Goal: Information Seeking & Learning: Learn about a topic

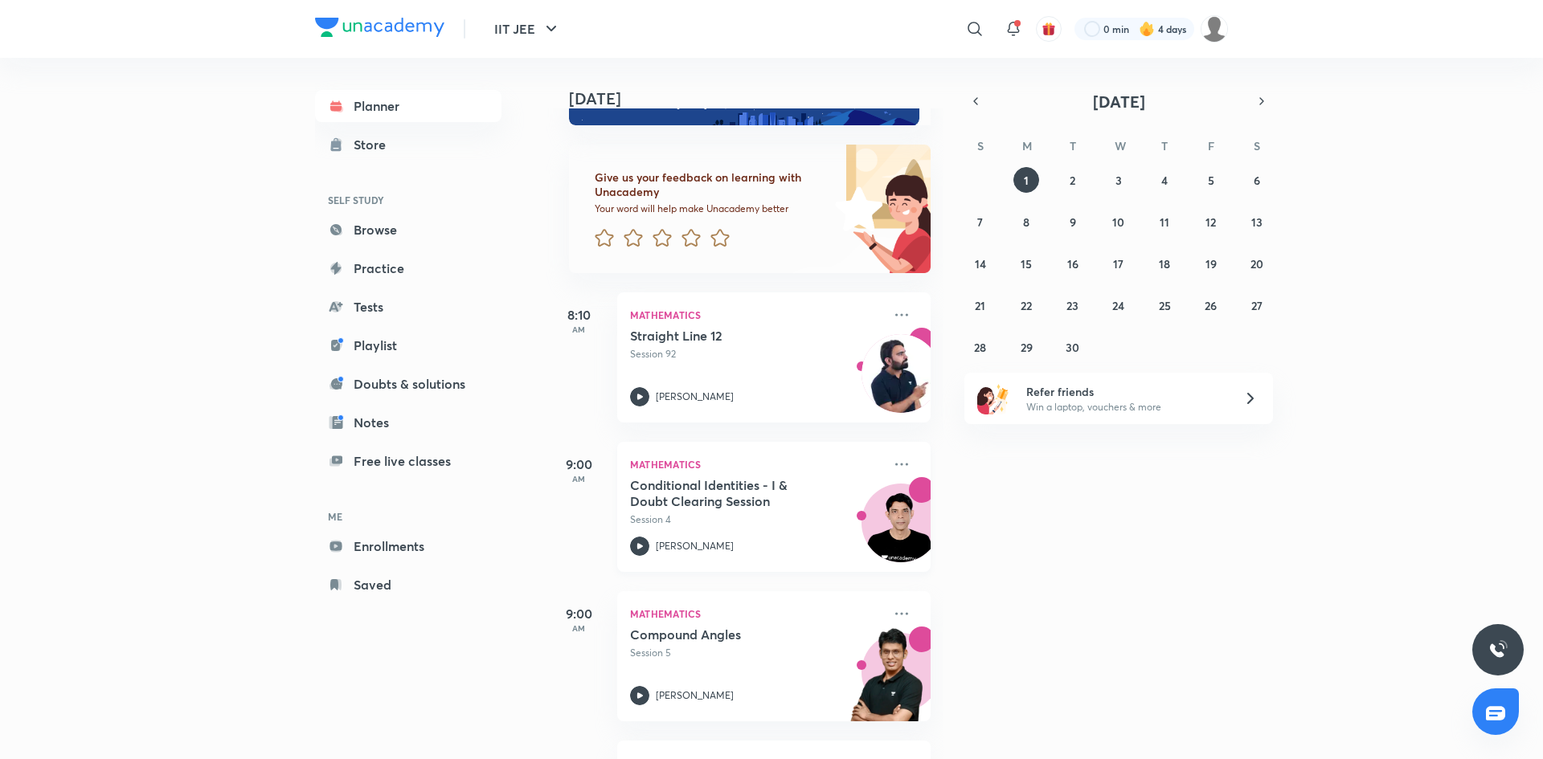
scroll to position [180, 0]
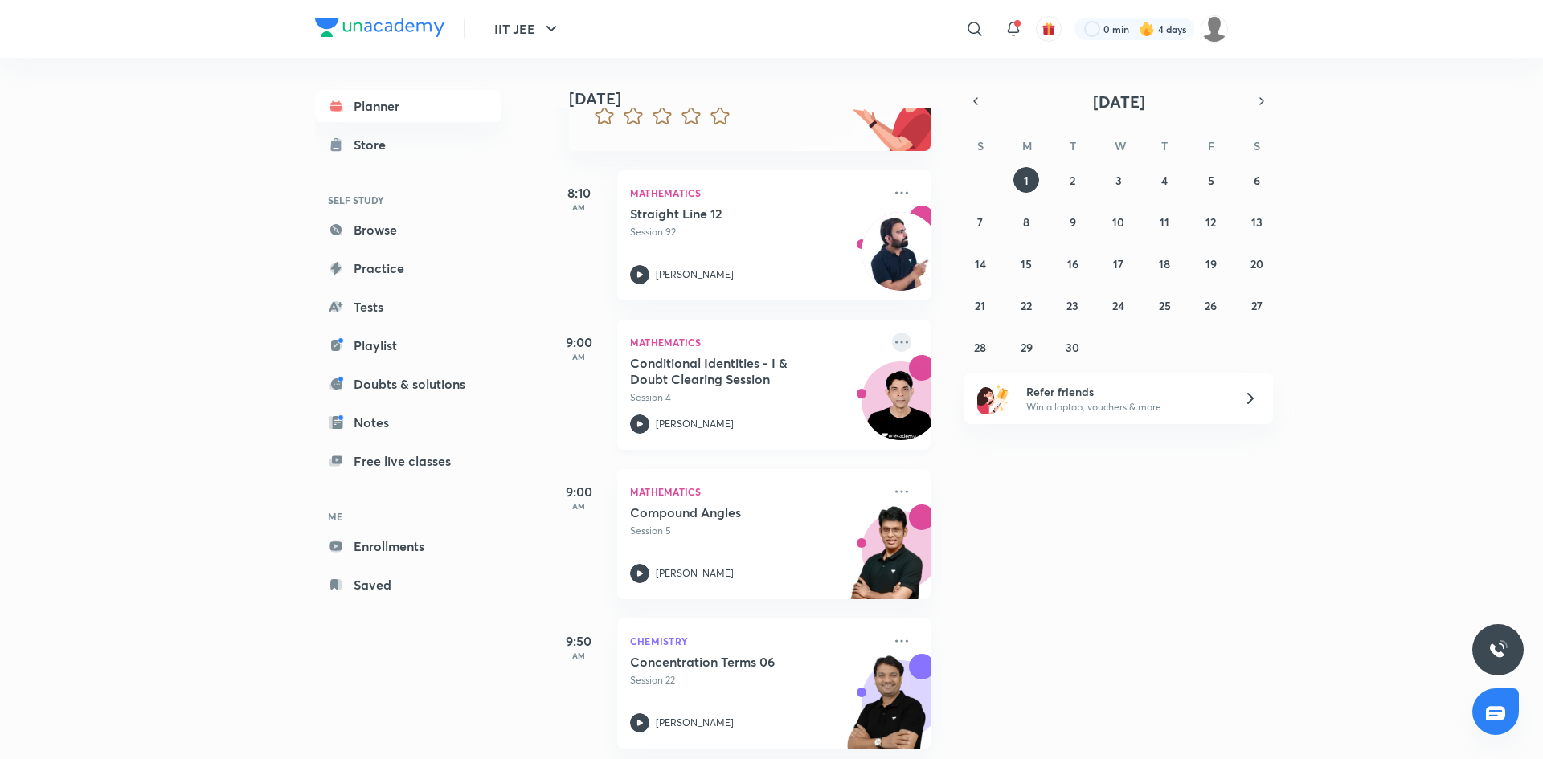
click at [900, 347] on icon at bounding box center [901, 342] width 19 height 19
click at [1082, 550] on div "Today Good evening, Aayush You have 8 events today Give us your feedback on lea…" at bounding box center [1043, 409] width 993 height 702
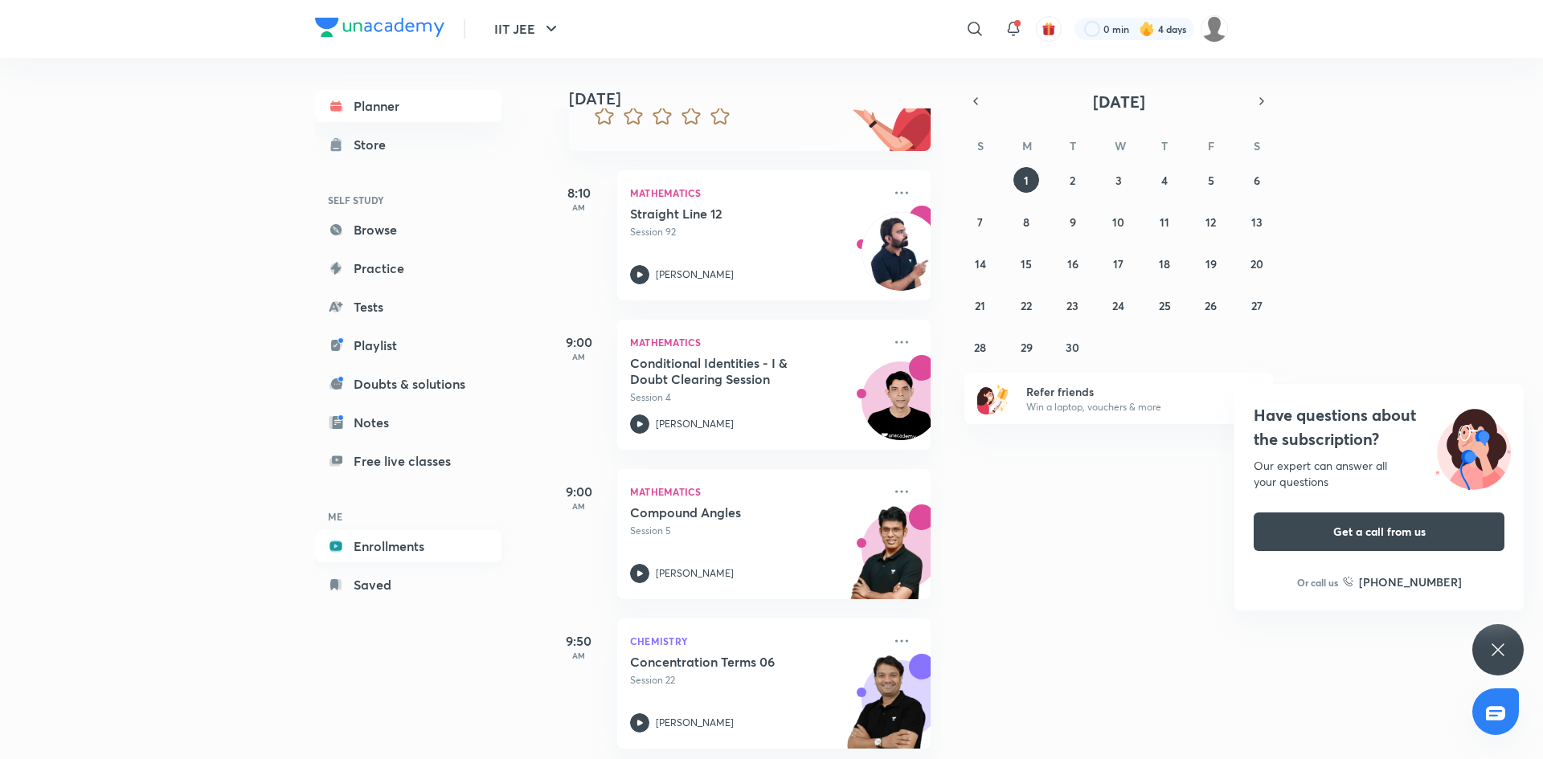
click at [463, 544] on link "Enrollments" at bounding box center [408, 546] width 186 height 32
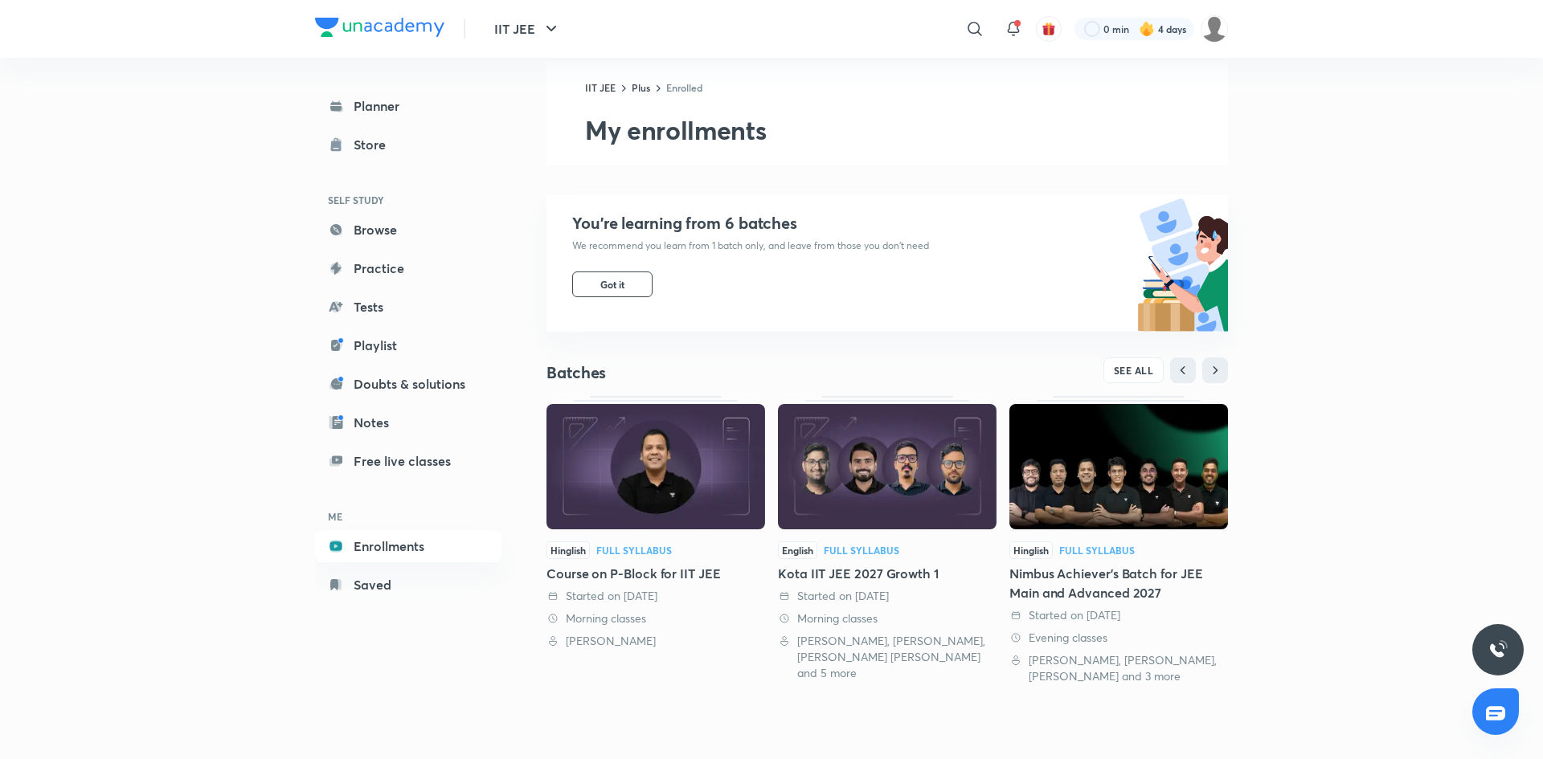
scroll to position [346, 0]
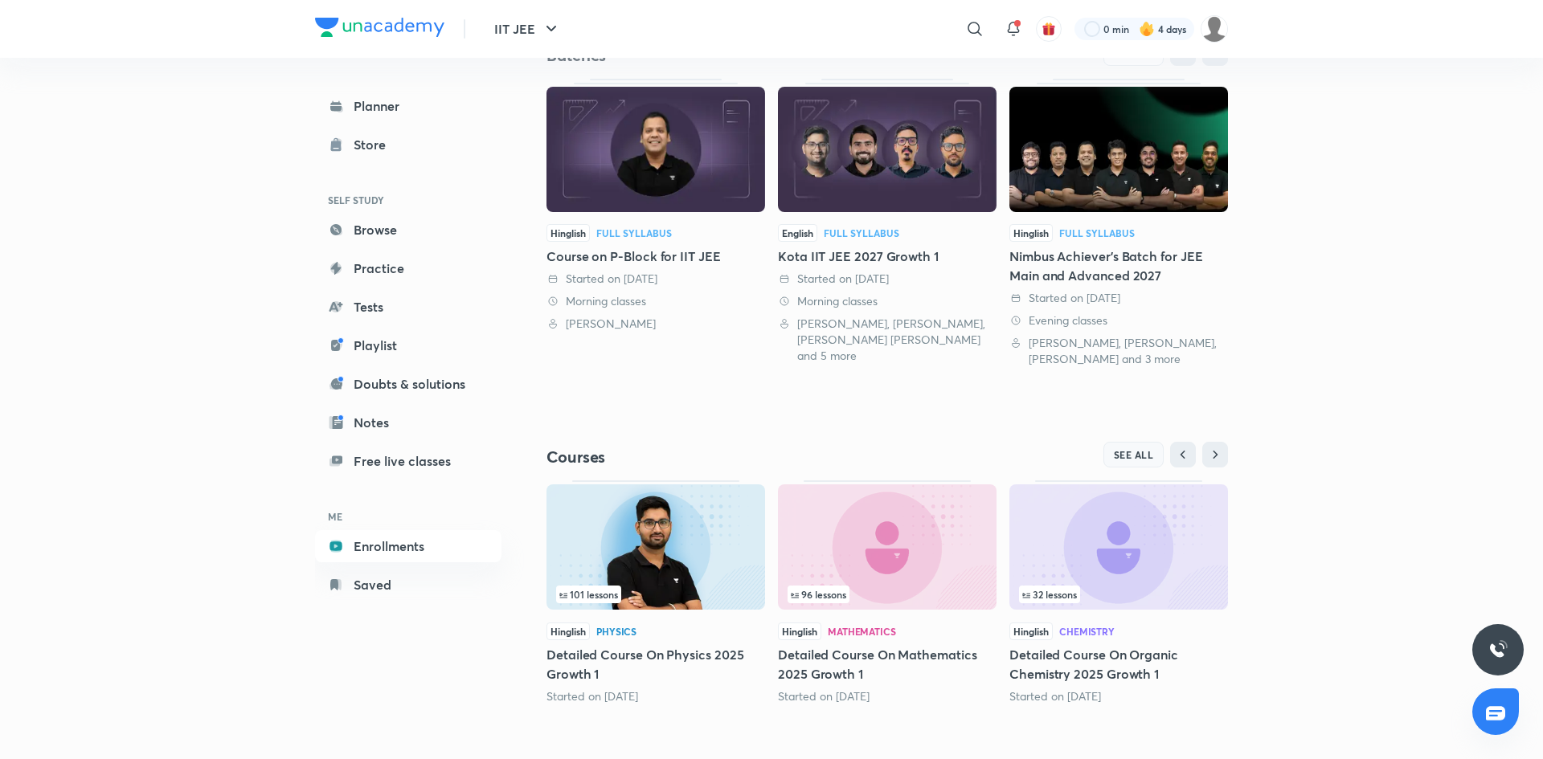
click at [1125, 464] on button "SEE ALL" at bounding box center [1133, 455] width 61 height 26
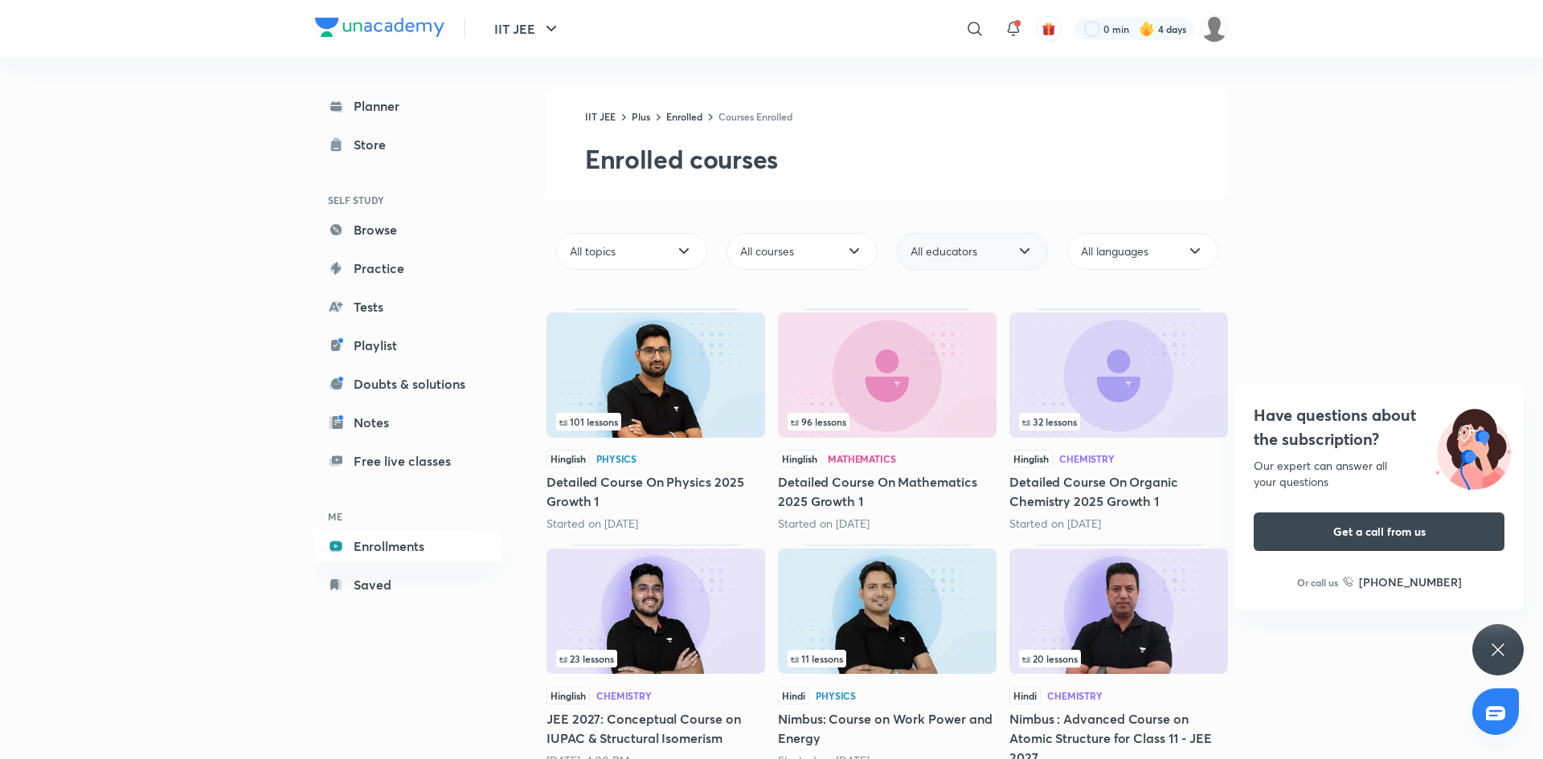
click at [987, 253] on div "All educators" at bounding box center [972, 251] width 151 height 37
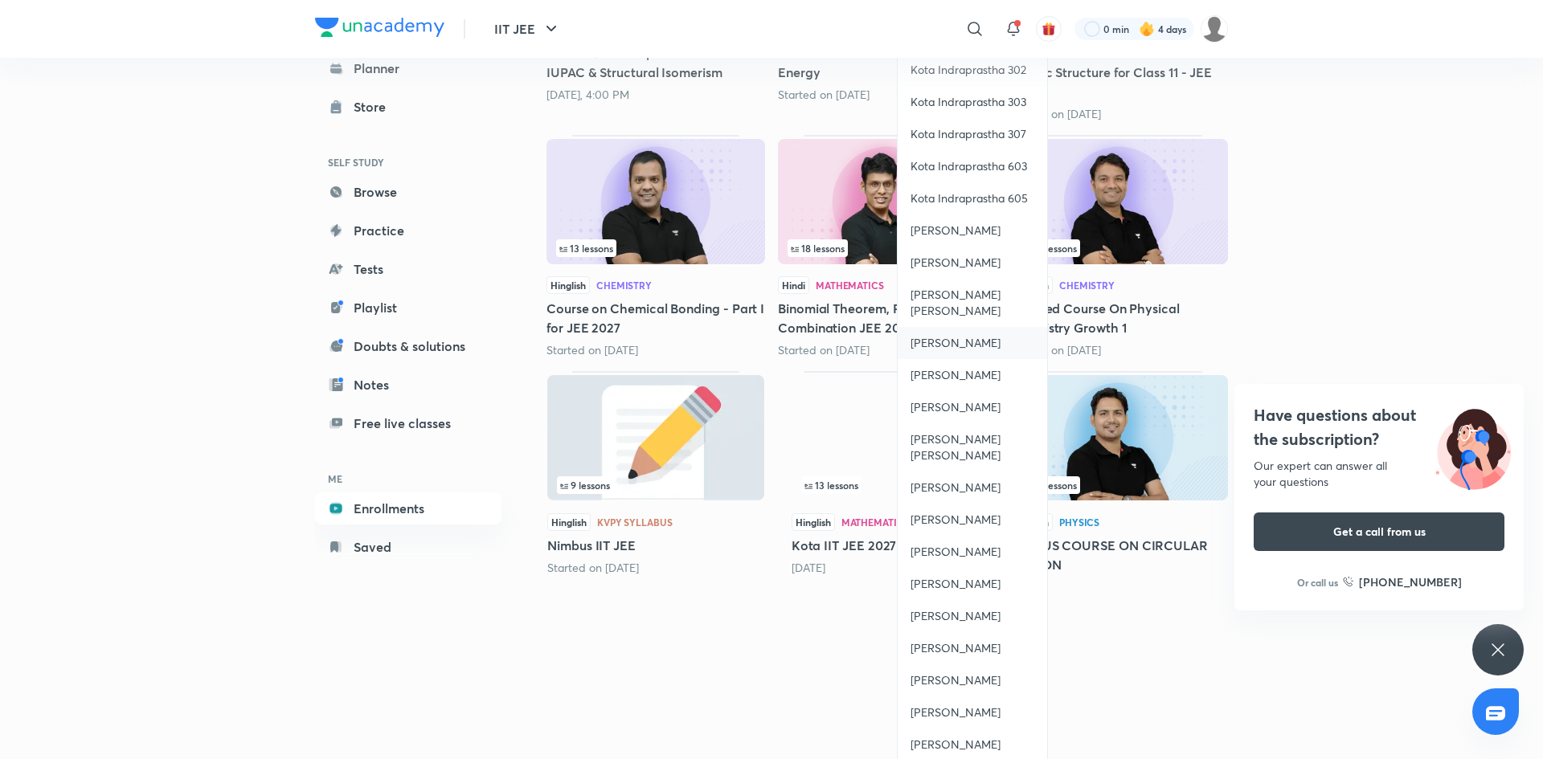
scroll to position [829, 0]
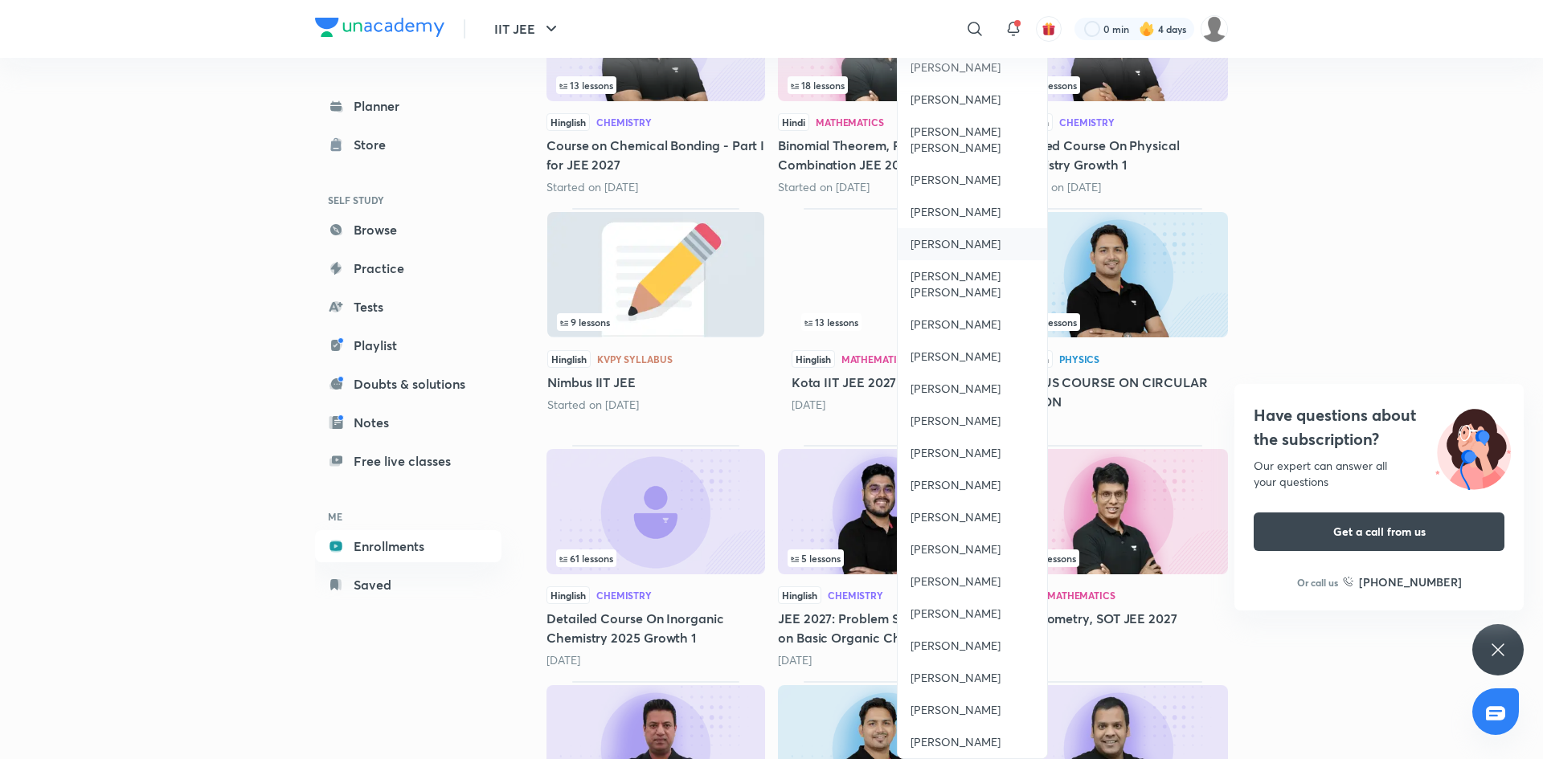
click at [957, 252] on span "[PERSON_NAME]" at bounding box center [956, 244] width 90 height 16
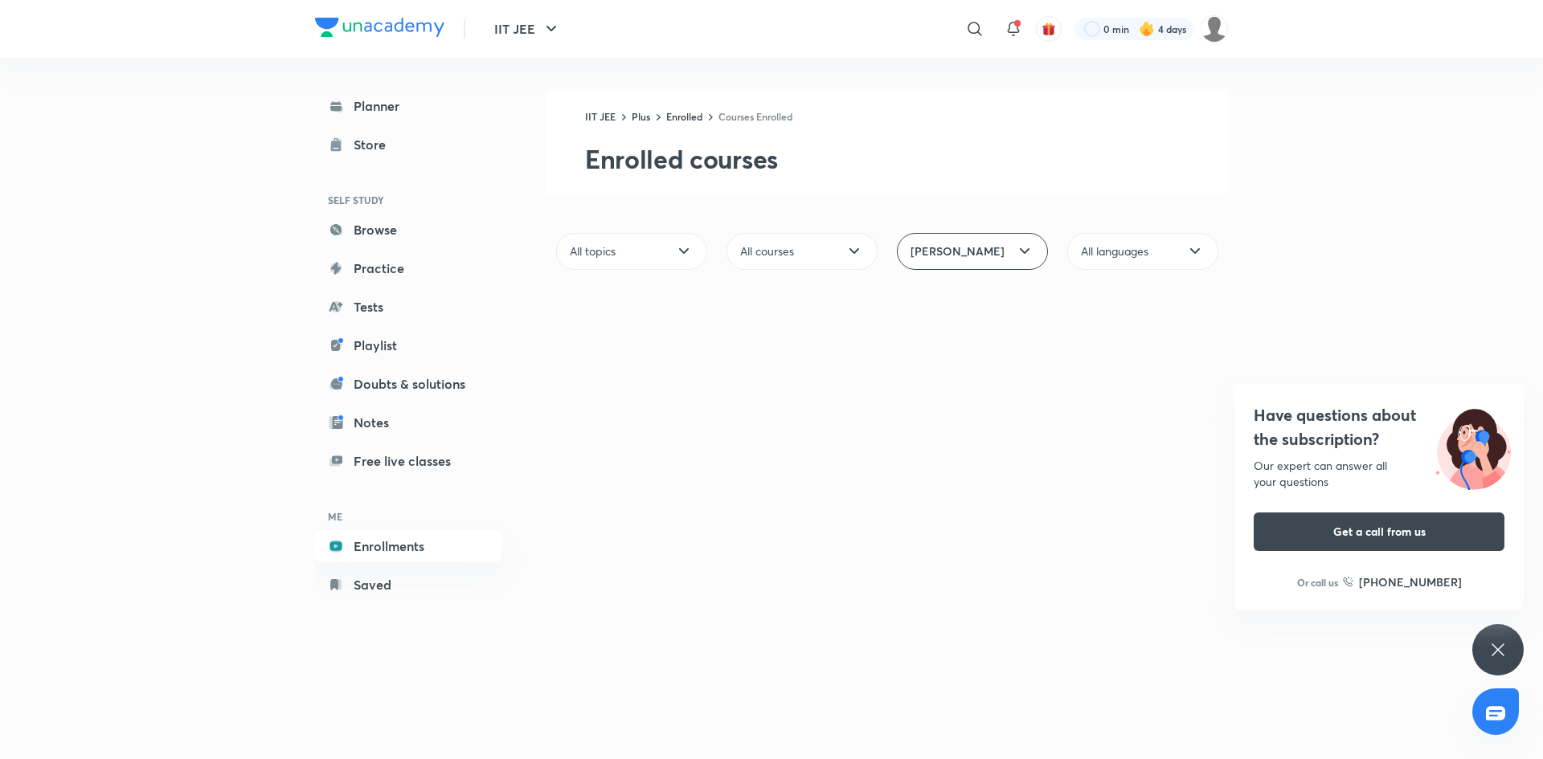
click at [1496, 648] on icon at bounding box center [1497, 650] width 19 height 19
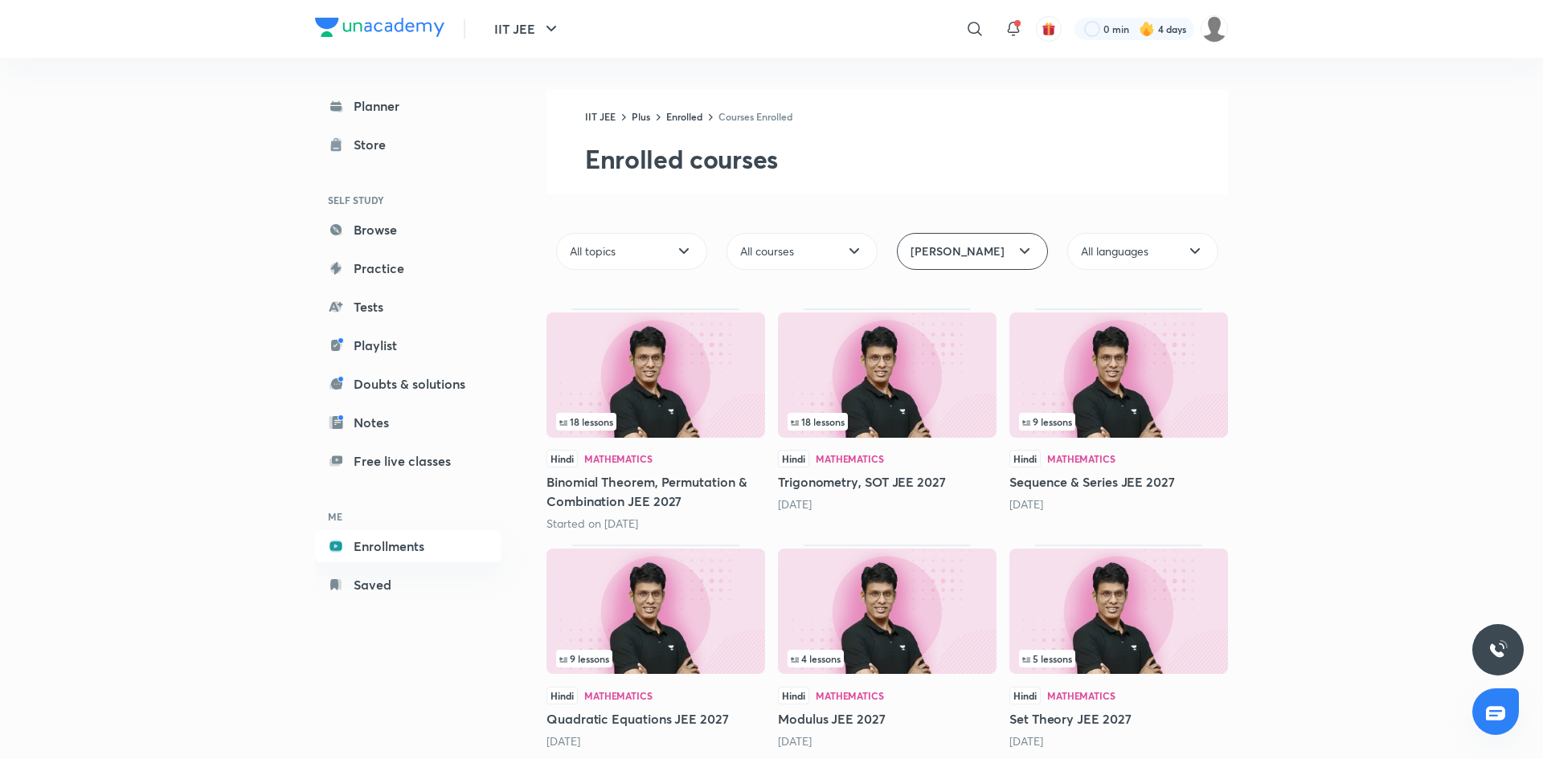
drag, startPoint x: 1386, startPoint y: 306, endPoint x: 1372, endPoint y: 318, distance: 18.2
click at [1386, 306] on div "IIT JEE ​ 0 min 4 days Planner Store SELF STUDY Browse Practice Tests Playlist …" at bounding box center [771, 616] width 1543 height 1233
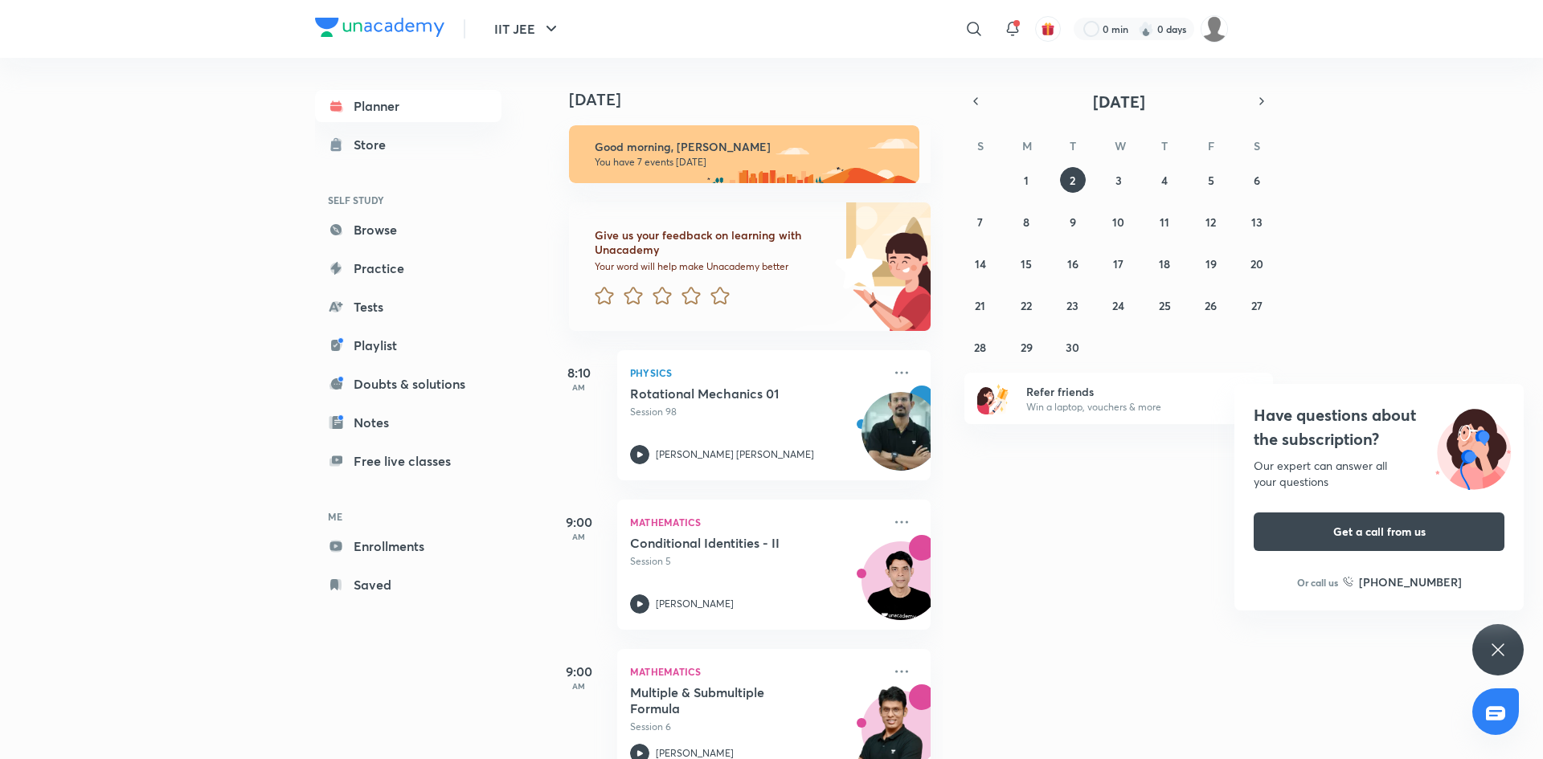
click at [1509, 632] on div "Have questions about the subscription? Our expert can answer all your questions…" at bounding box center [1497, 649] width 51 height 51
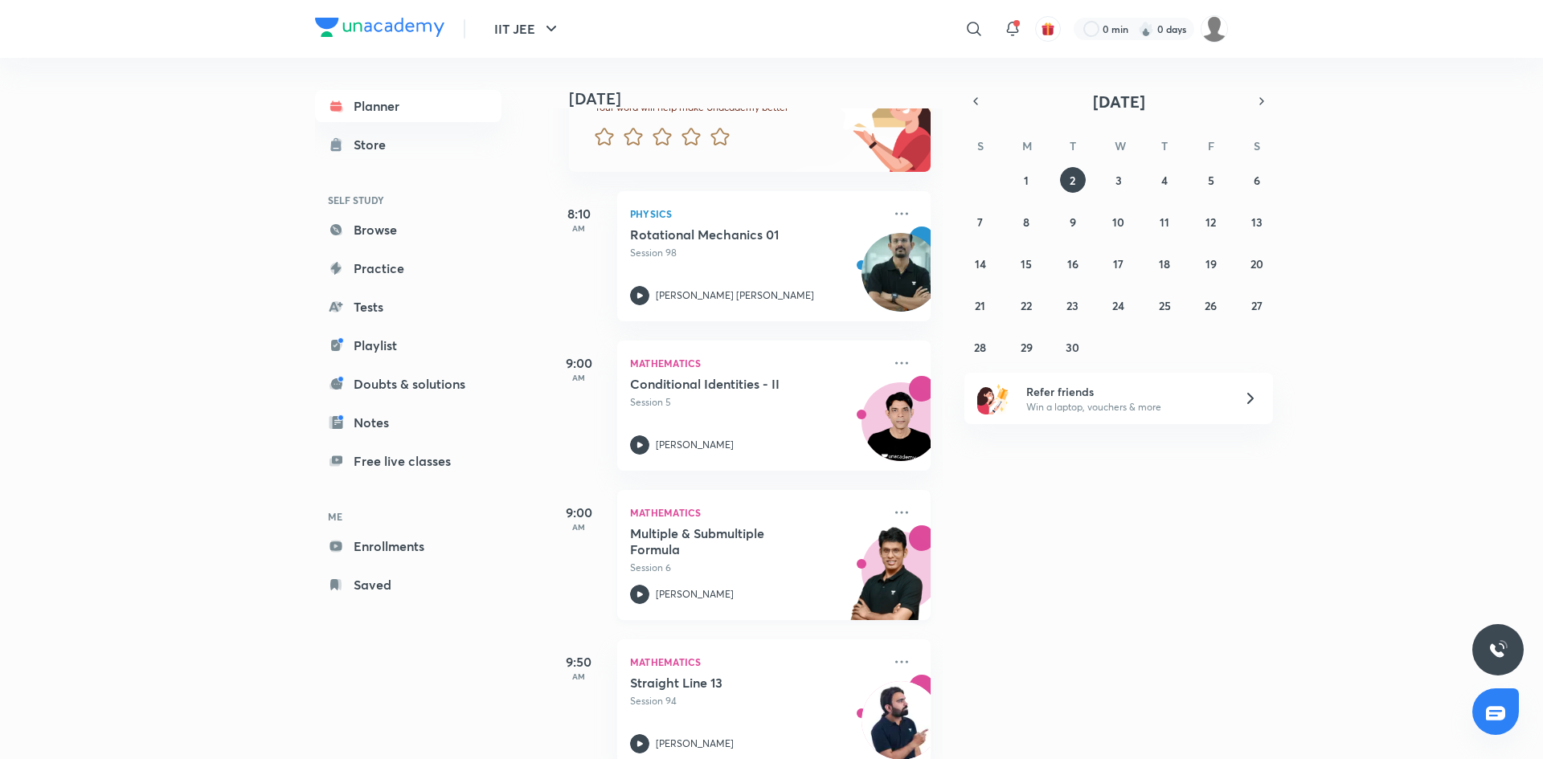
scroll to position [180, 0]
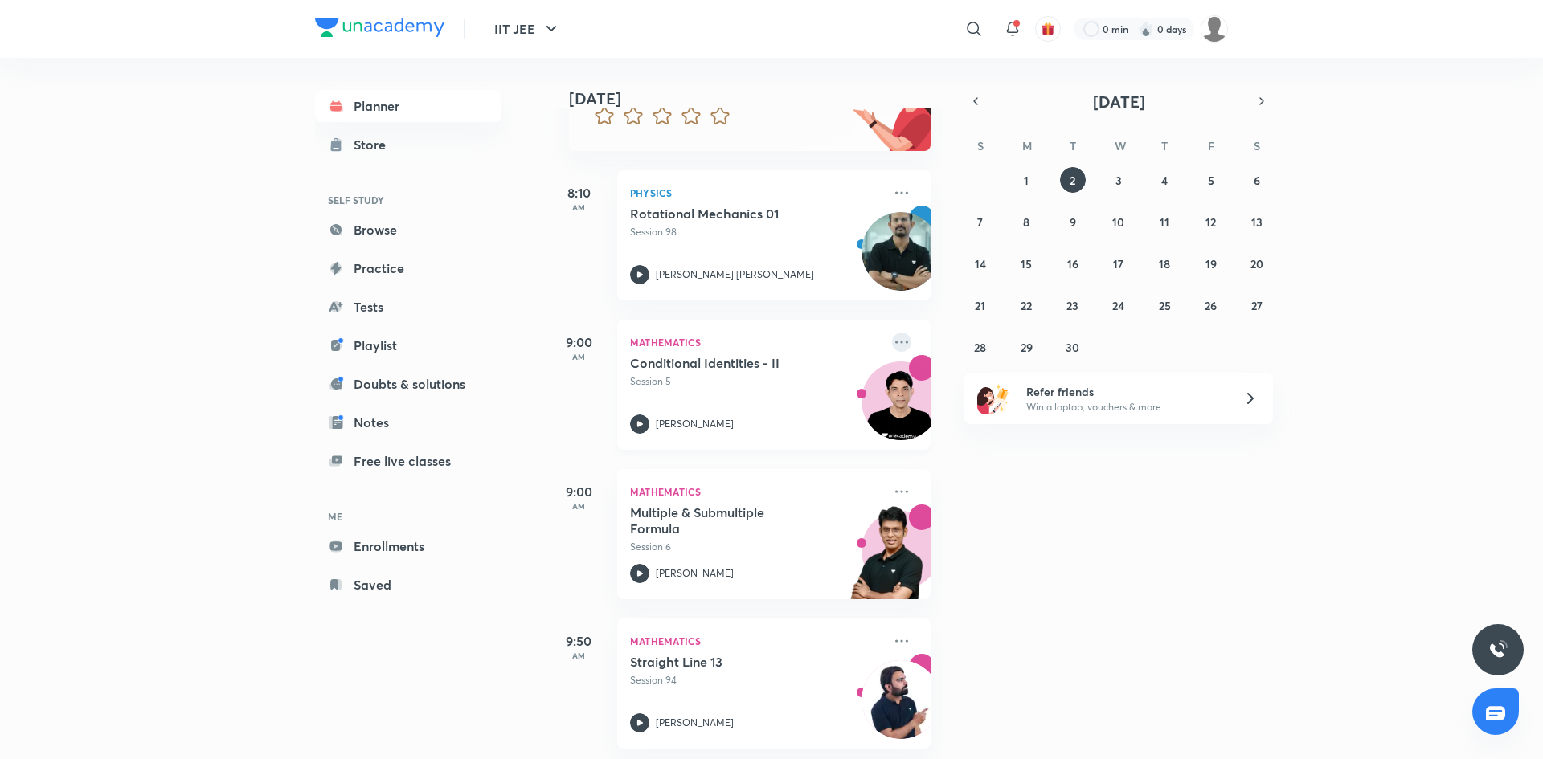
click at [907, 346] on icon at bounding box center [901, 342] width 19 height 19
click at [993, 490] on p "Go to course page" at bounding box center [1025, 489] width 111 height 17
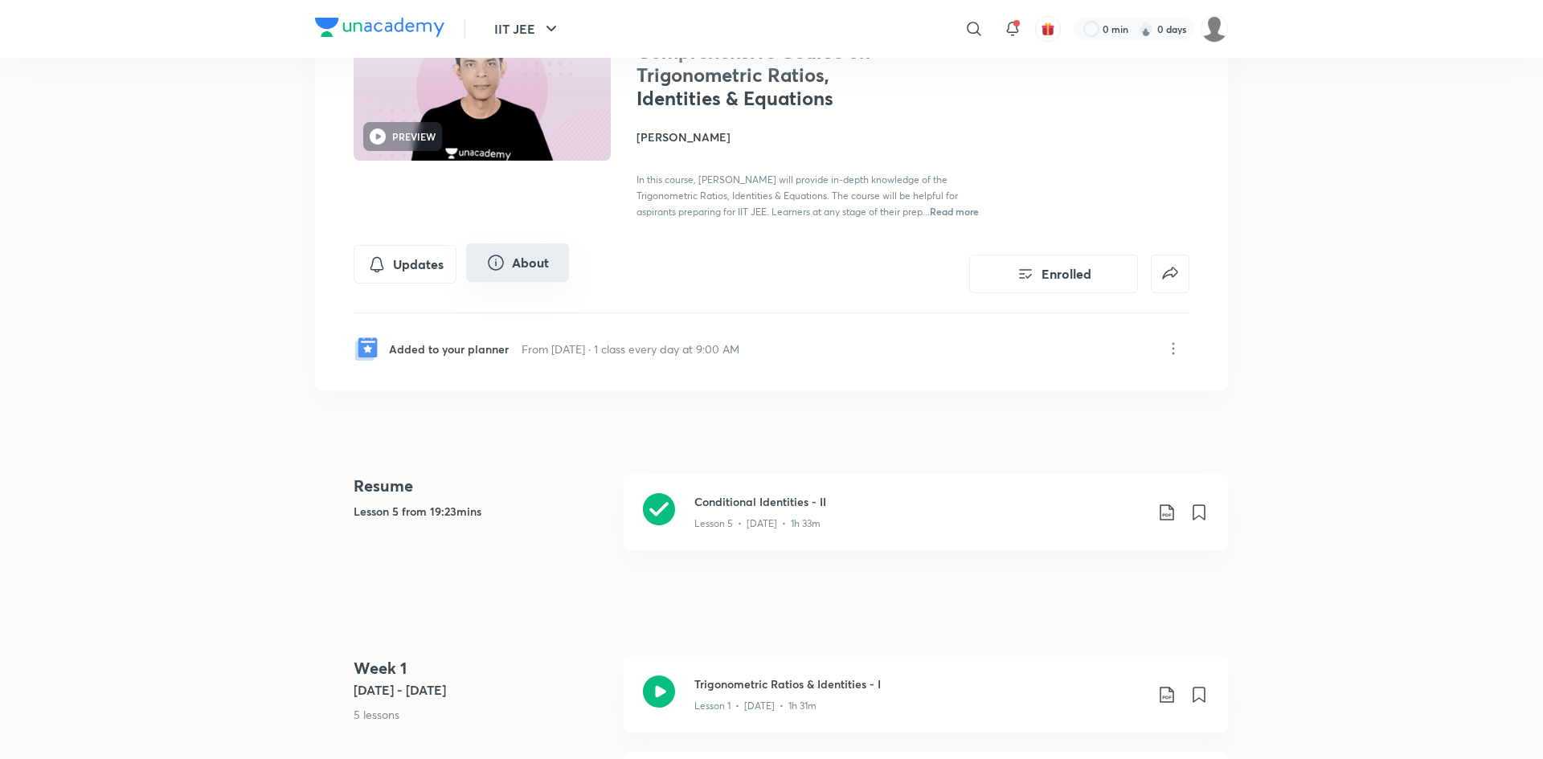
scroll to position [360, 0]
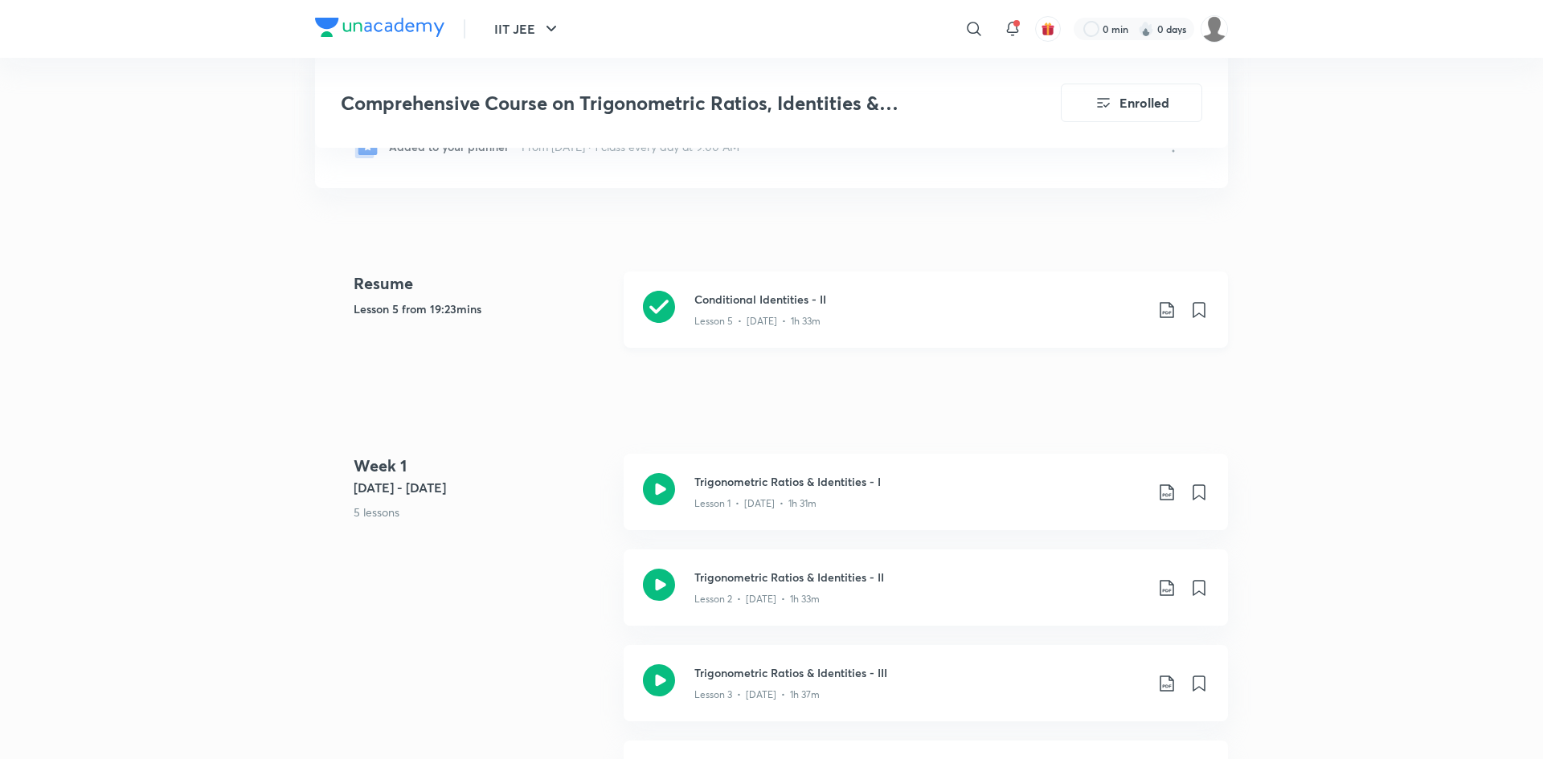
click at [710, 326] on p "Lesson 5 • [DATE] • 1h 33m" at bounding box center [757, 321] width 126 height 14
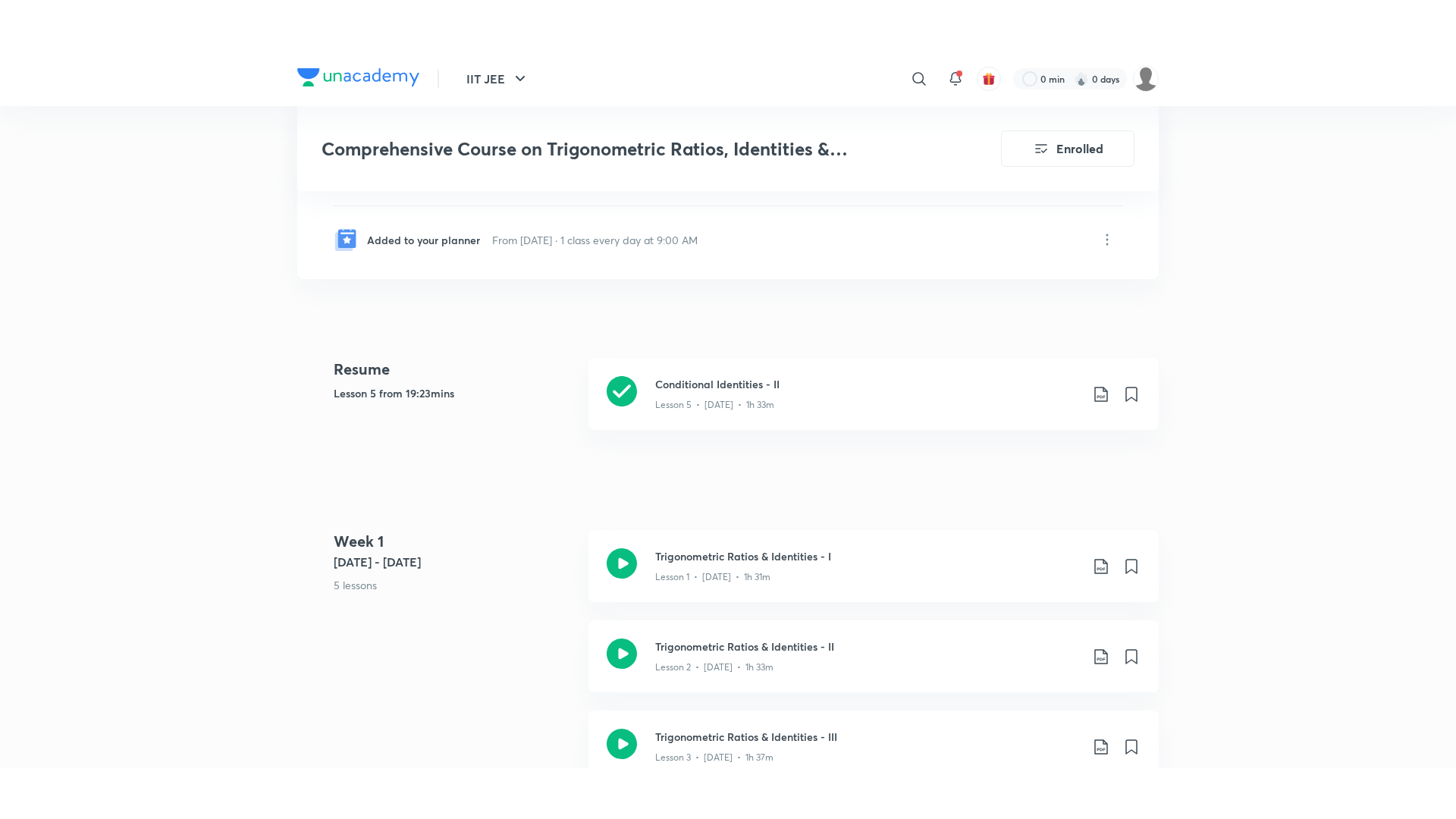
scroll to position [255, 0]
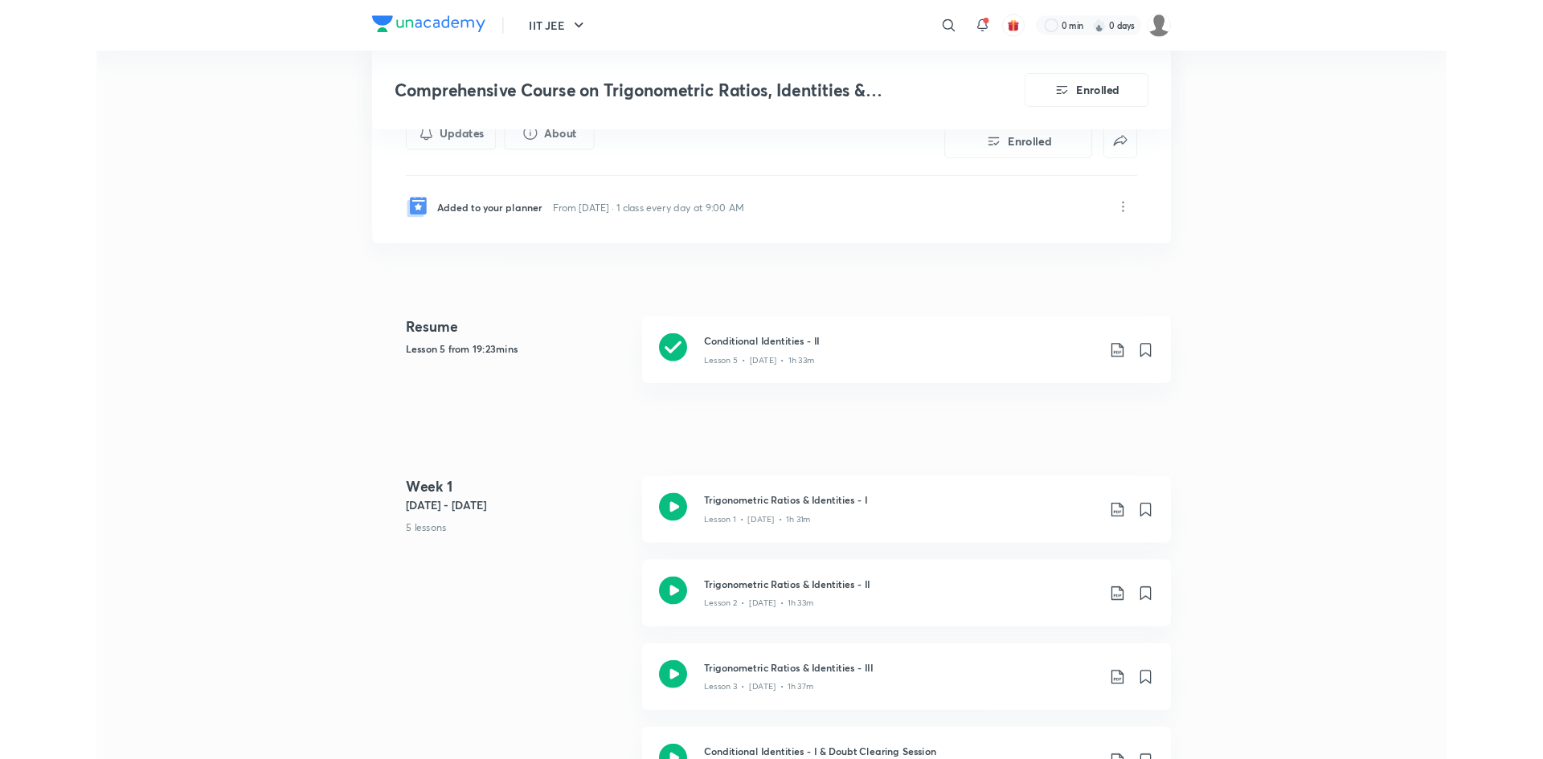
scroll to position [360, 0]
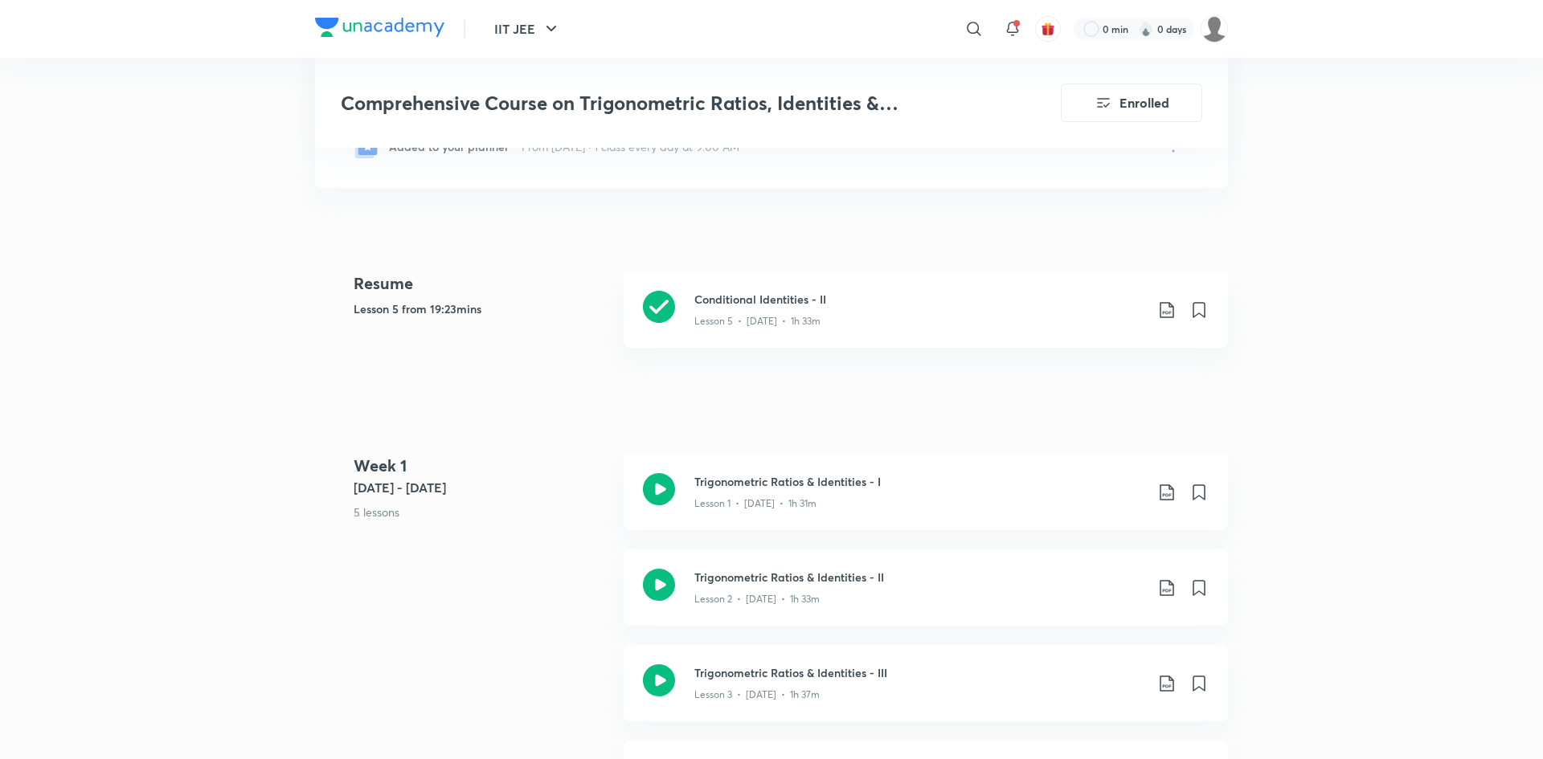
scroll to position [270, 0]
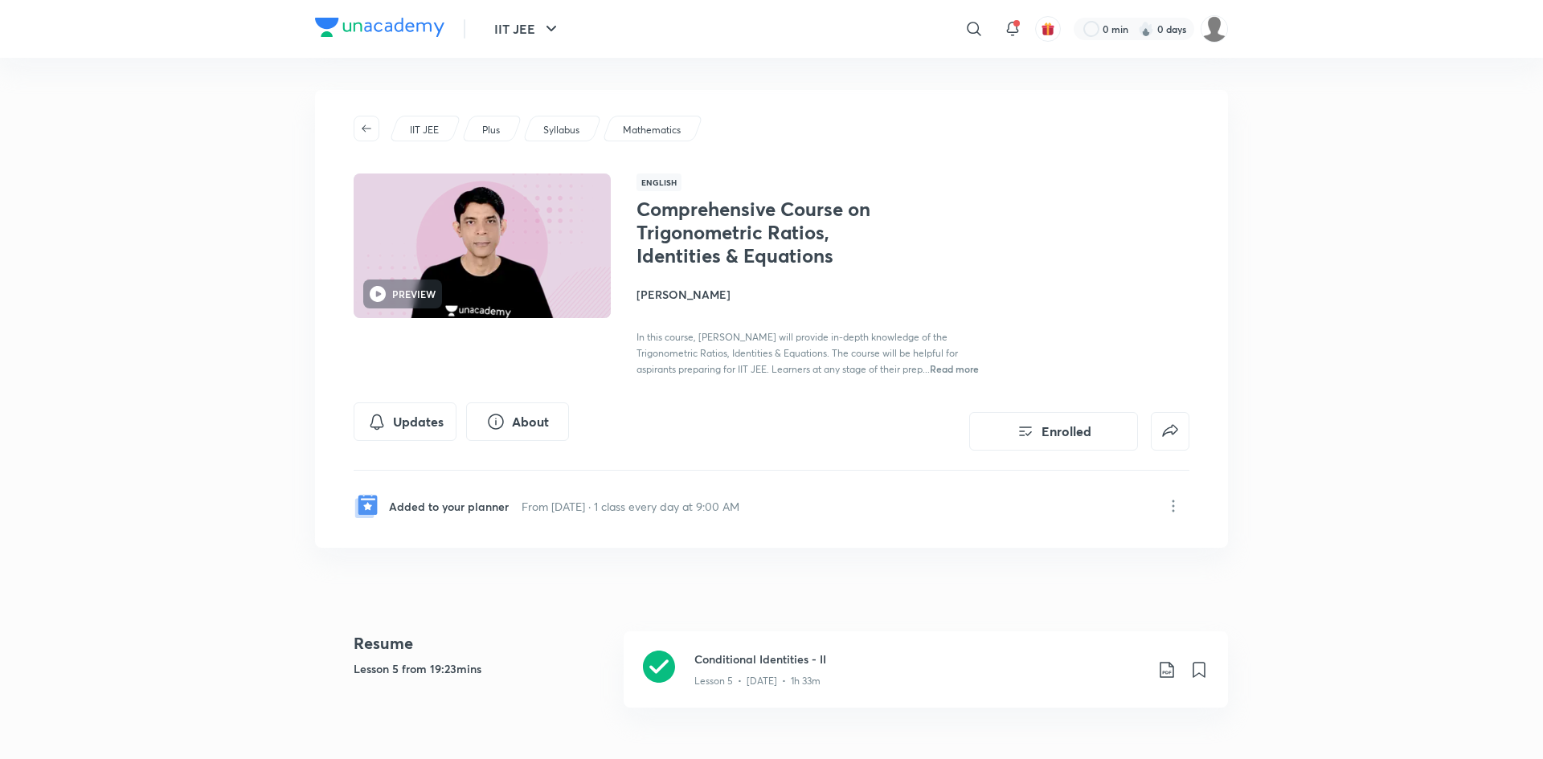
scroll to position [270, 0]
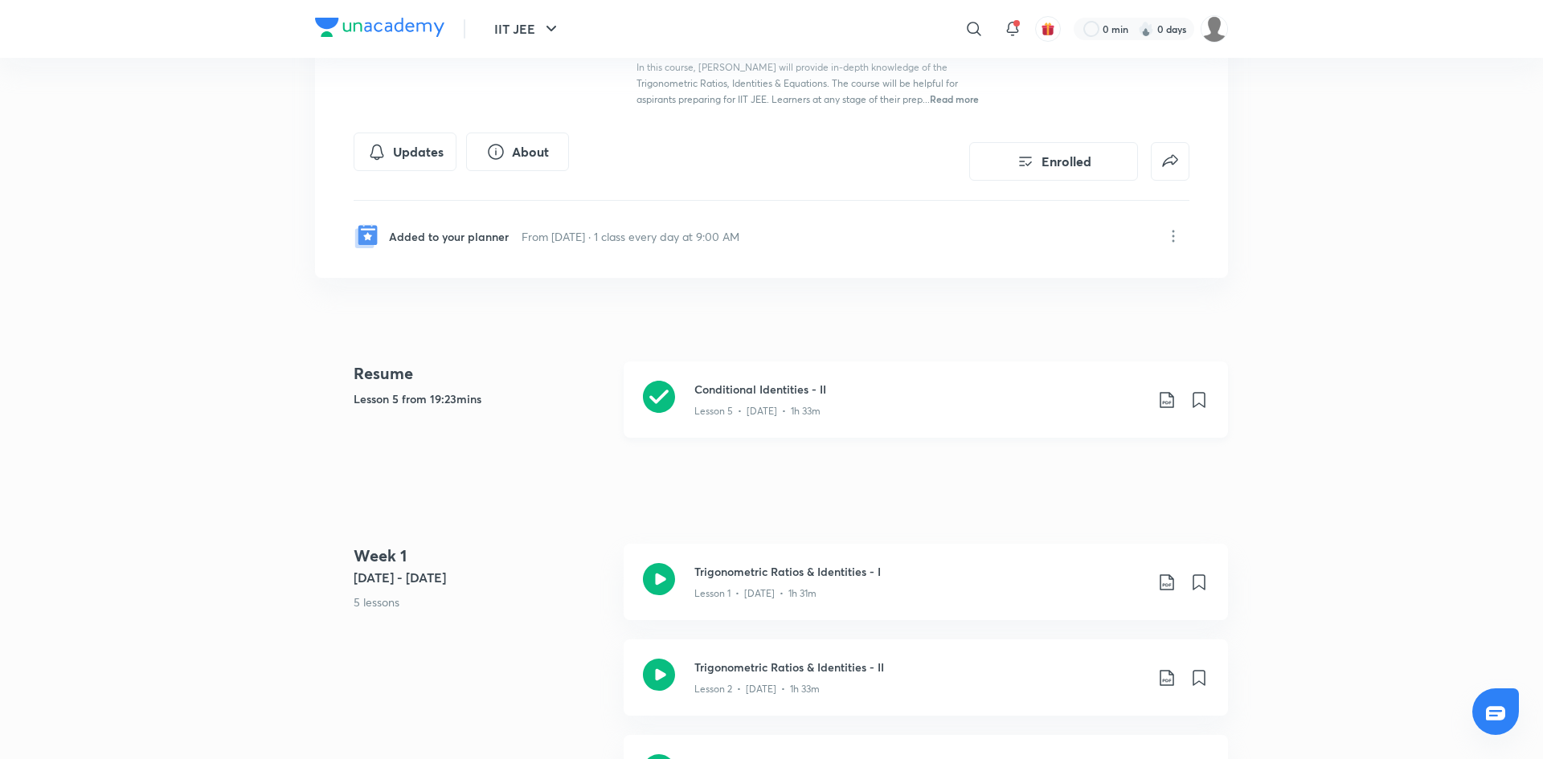
click at [776, 383] on h3 "Conditional Identities - II" at bounding box center [919, 389] width 450 height 17
